Goal: Find specific page/section: Find specific page/section

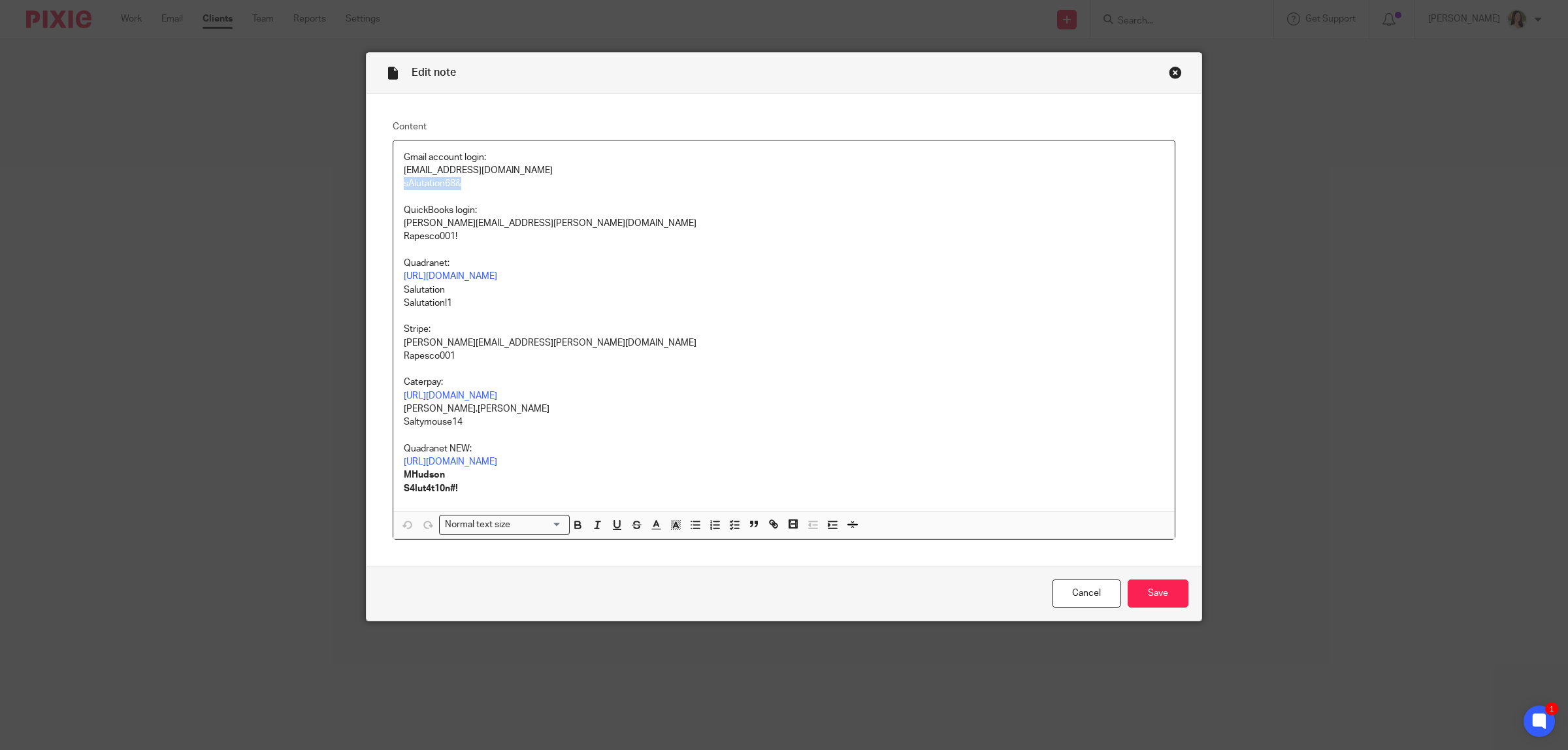
click at [1168, 70] on div "Close this dialog window" at bounding box center [1175, 72] width 13 height 13
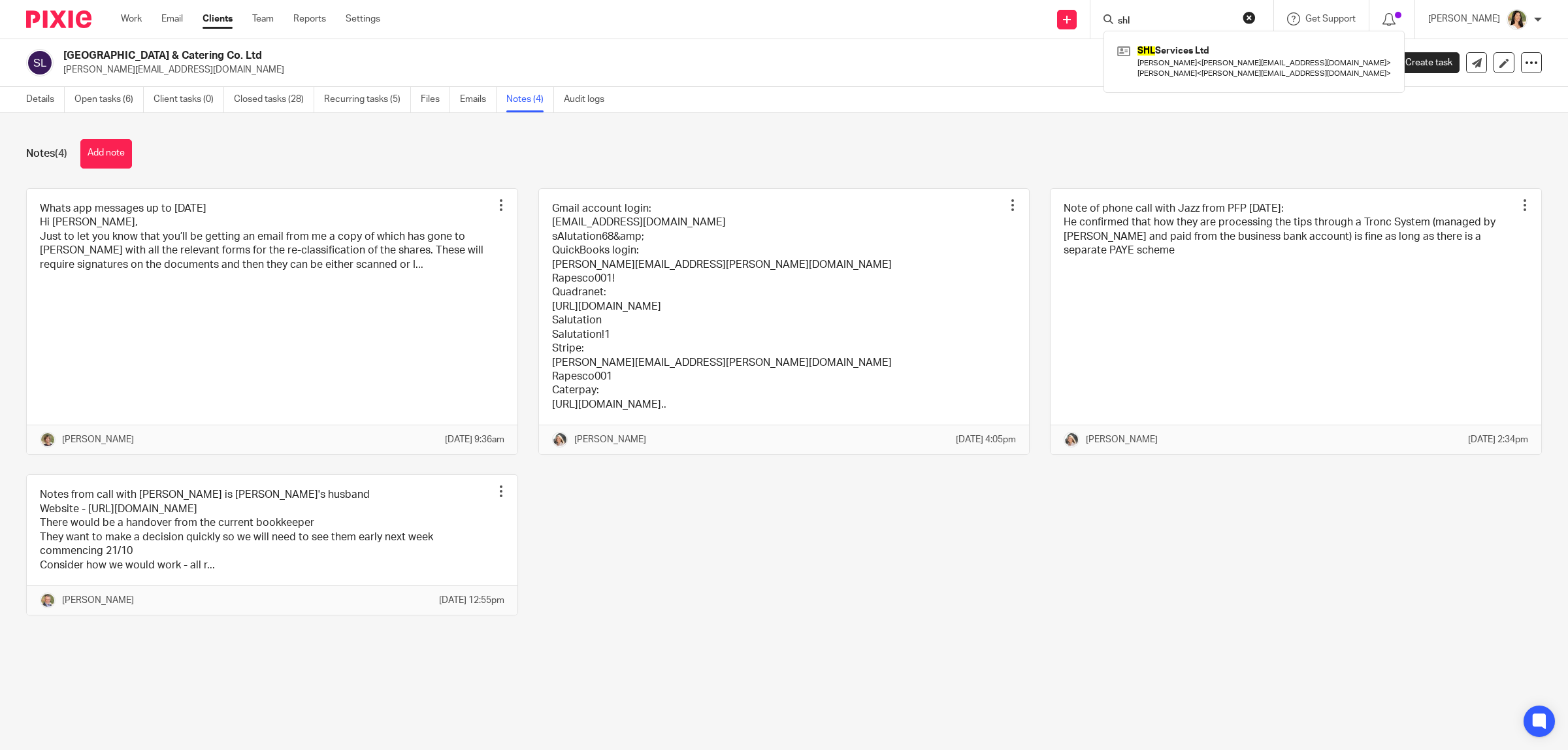
type input "shl"
click button "submit" at bounding box center [0, 0] width 0 height 0
click at [1157, 60] on link at bounding box center [1254, 61] width 280 height 40
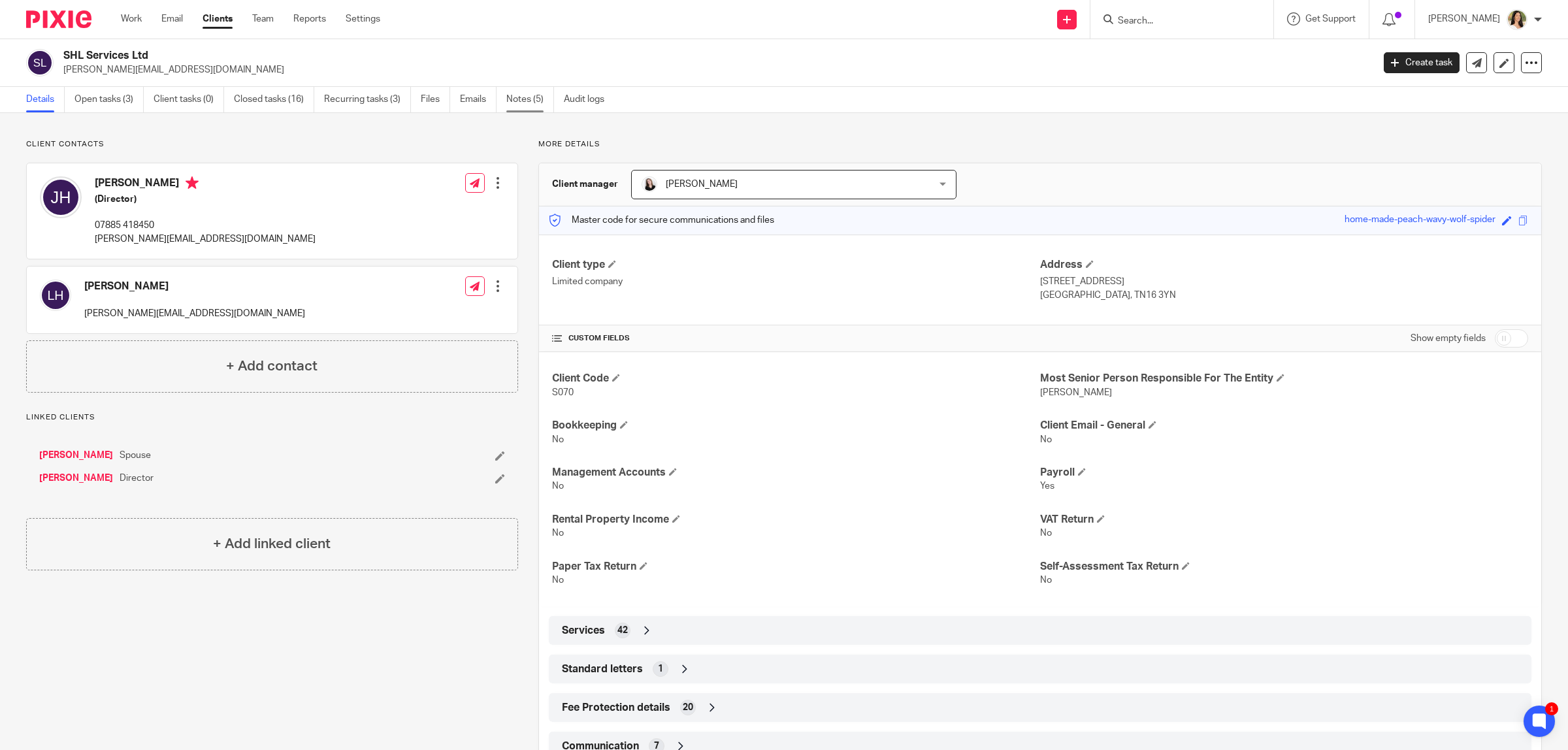
click at [530, 101] on link "Notes (5)" at bounding box center [530, 99] width 48 height 26
